Goal: Information Seeking & Learning: Learn about a topic

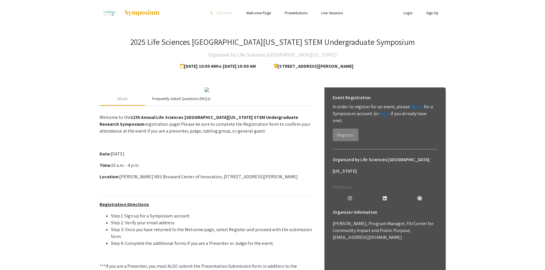
click at [190, 102] on div "Frequently Asked Questions (FAQs)" at bounding box center [181, 99] width 58 height 6
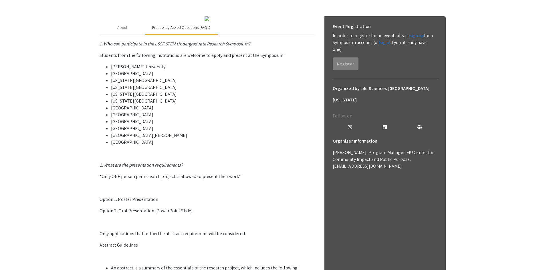
scroll to position [86, 0]
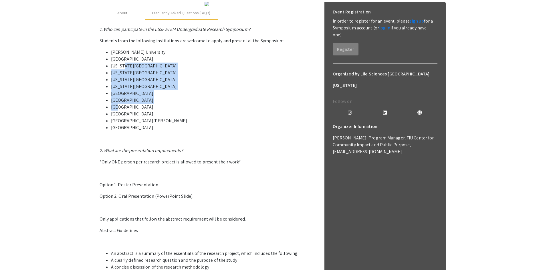
drag, startPoint x: 123, startPoint y: 117, endPoint x: 119, endPoint y: 161, distance: 43.6
click at [119, 131] on ul "[PERSON_NAME][GEOGRAPHIC_DATA] [GEOGRAPHIC_DATA] [US_STATE][GEOGRAPHIC_DATA] [U…" at bounding box center [207, 90] width 214 height 82
click at [119, 111] on li "[GEOGRAPHIC_DATA]" at bounding box center [212, 107] width 203 height 7
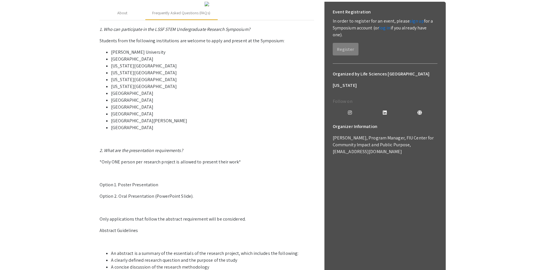
scroll to position [143, 0]
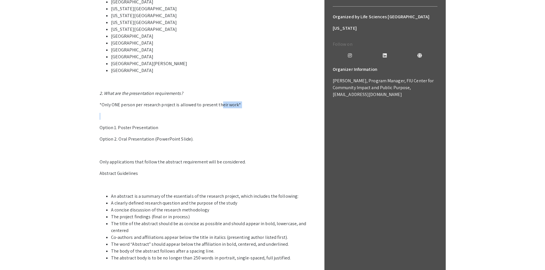
drag, startPoint x: 124, startPoint y: 162, endPoint x: 219, endPoint y: 159, distance: 95.0
click at [219, 159] on p "1. Who can participate in the LSSF STEM Undergraduate Research Symposium? Stude…" at bounding box center [207, 136] width 214 height 334
click at [219, 108] on p "*Only ONE person per research project is allowed to present their work*" at bounding box center [207, 105] width 214 height 7
drag, startPoint x: 123, startPoint y: 192, endPoint x: 173, endPoint y: 193, distance: 50.3
click at [173, 143] on p "Option 2. Oral Presentation (PowerPoint Slide)." at bounding box center [207, 139] width 214 height 7
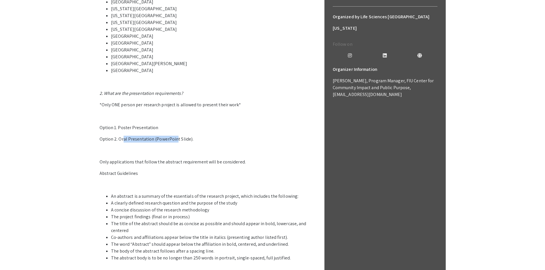
click at [173, 143] on p "Option 2. Oral Presentation (PowerPoint Slide)." at bounding box center [207, 139] width 214 height 7
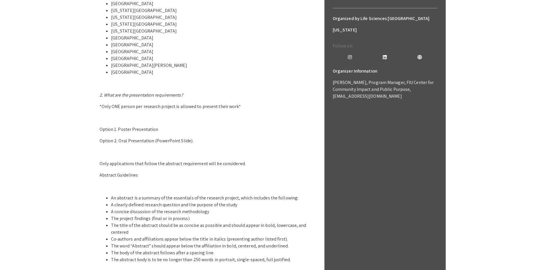
scroll to position [0, 0]
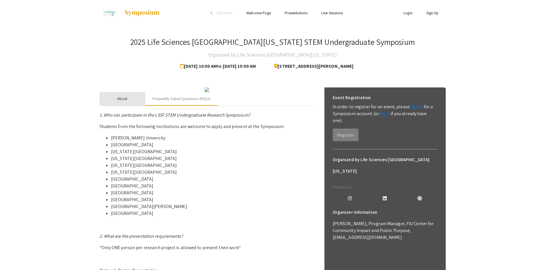
click at [130, 106] on div "About" at bounding box center [123, 99] width 46 height 14
